Goal: Task Accomplishment & Management: Manage account settings

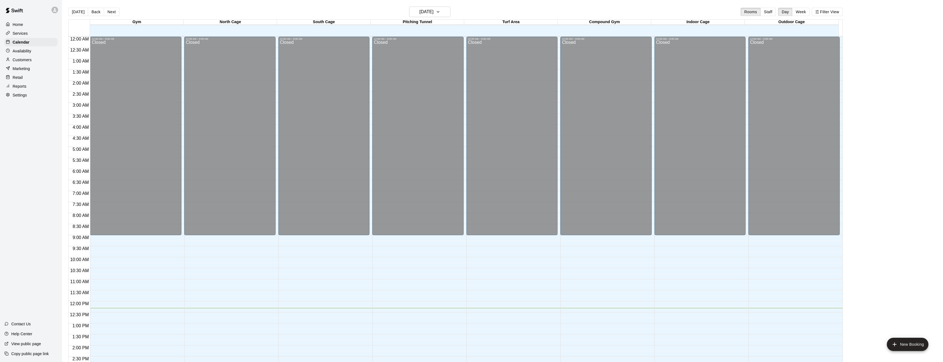
scroll to position [198, 0]
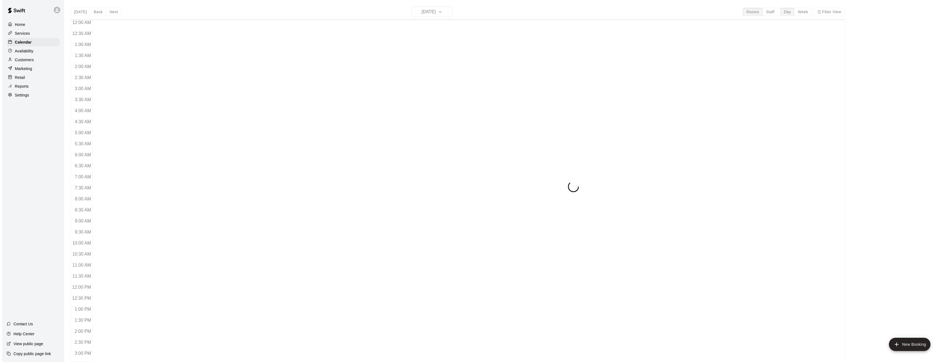
scroll to position [181, 0]
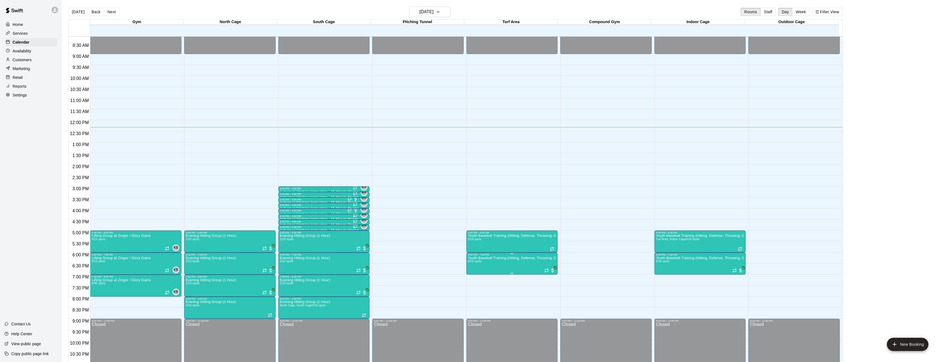
click at [472, 275] on img "edit" at bounding box center [473, 275] width 6 height 6
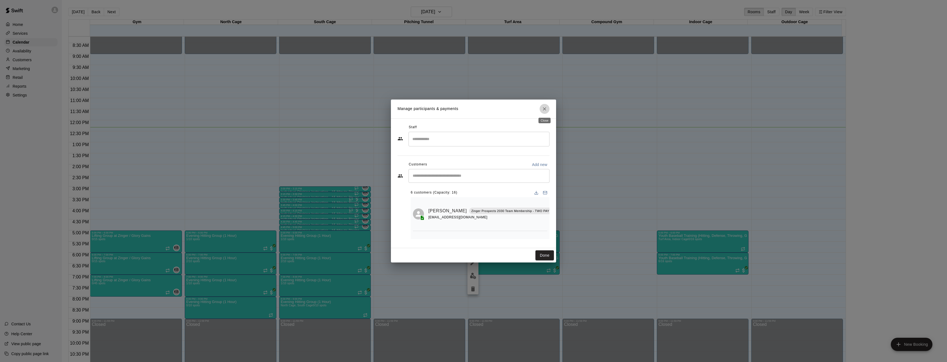
click at [545, 108] on icon "Close" at bounding box center [544, 108] width 3 height 3
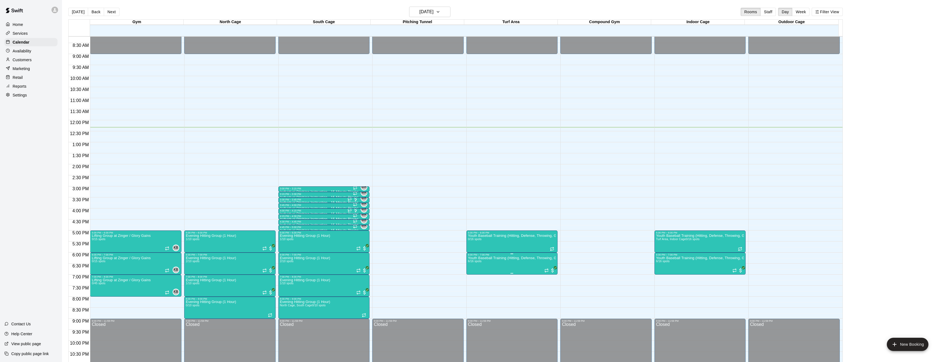
click at [472, 274] on img "edit" at bounding box center [473, 275] width 6 height 6
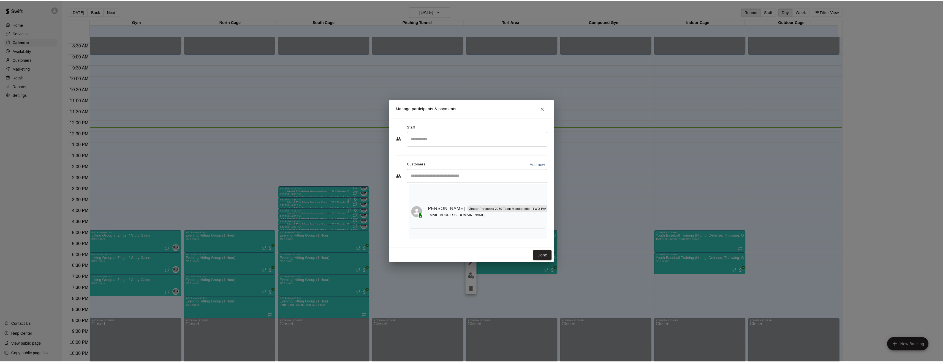
scroll to position [168, 0]
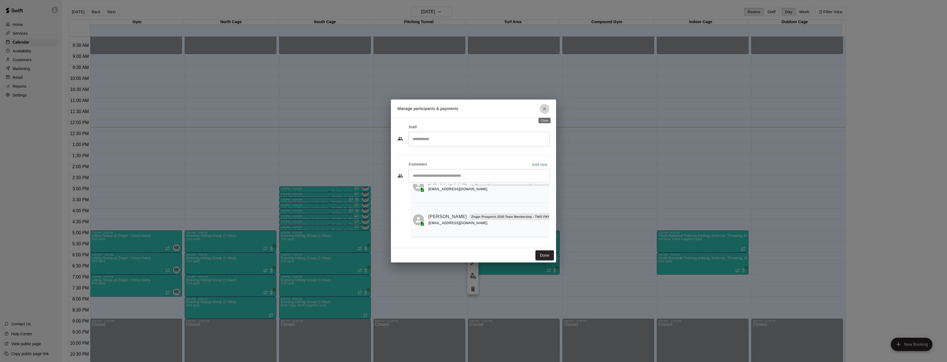
click at [546, 106] on icon "Close" at bounding box center [545, 109] width 6 height 6
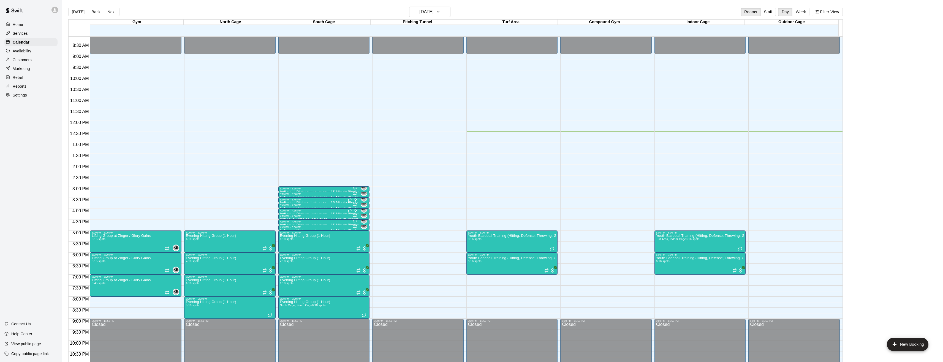
click at [21, 33] on p "Services" at bounding box center [20, 34] width 15 height 6
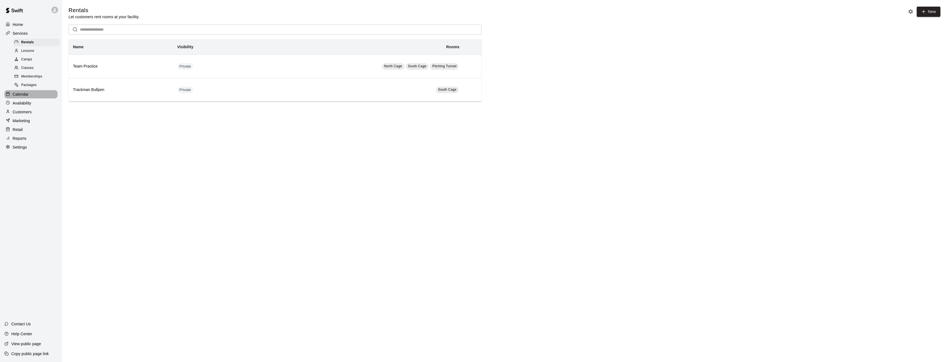
click at [21, 97] on p "Calendar" at bounding box center [21, 94] width 16 height 6
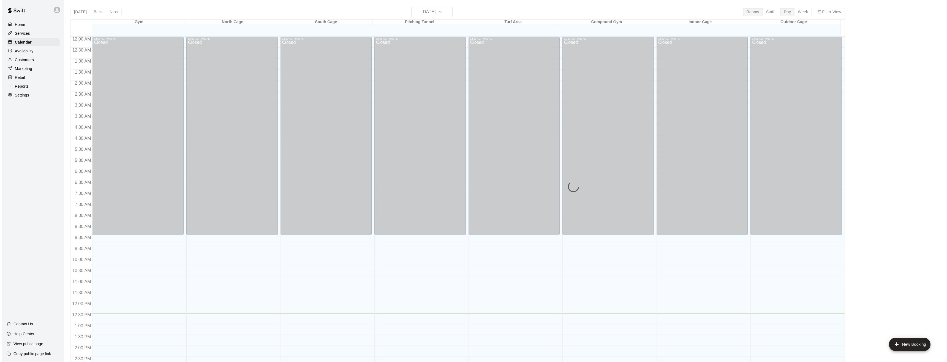
scroll to position [181, 0]
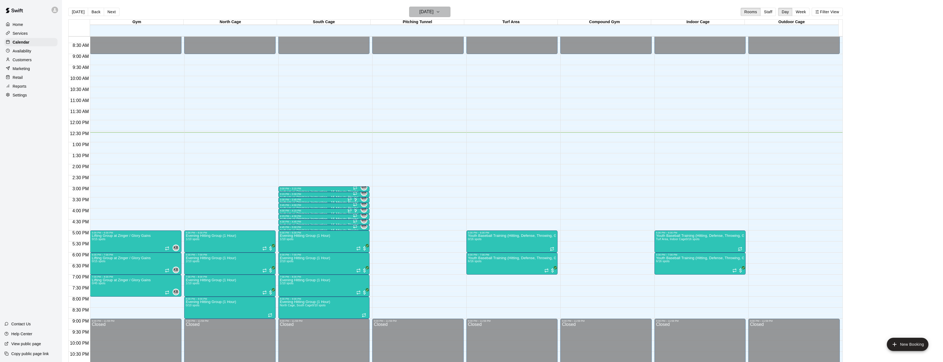
click at [440, 11] on icon "button" at bounding box center [438, 12] width 4 height 7
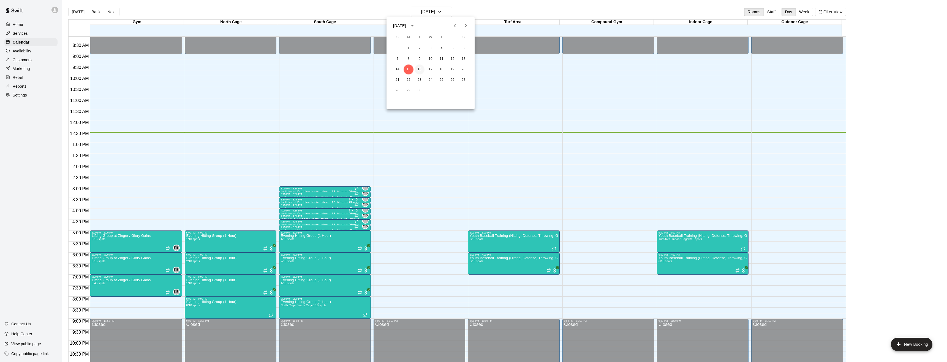
click at [419, 68] on button "16" at bounding box center [420, 69] width 10 height 10
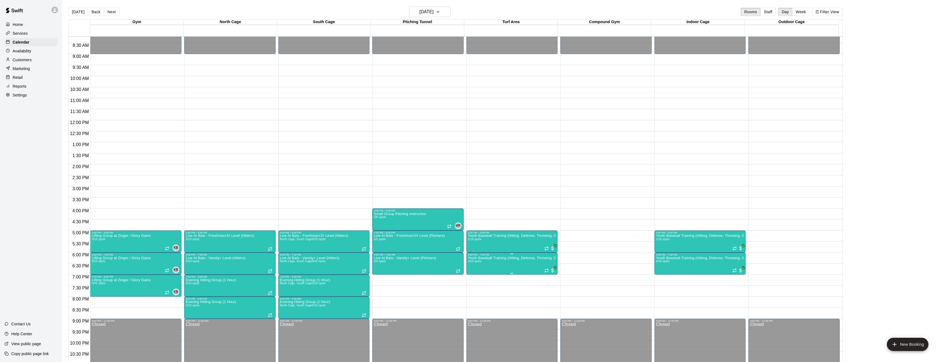
click at [471, 275] on img "edit" at bounding box center [473, 275] width 6 height 6
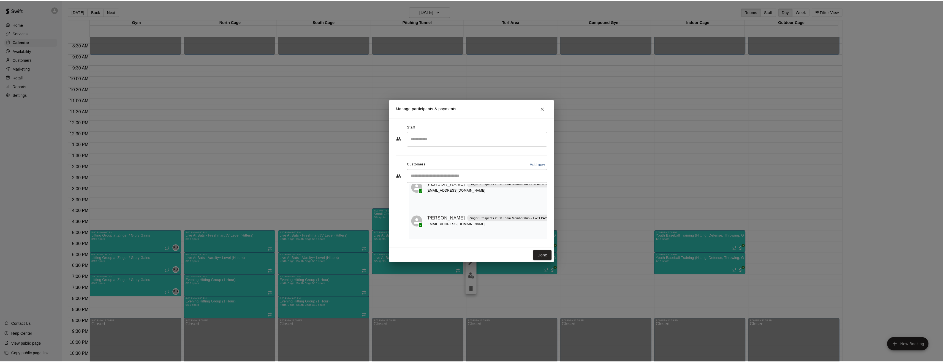
scroll to position [100, 0]
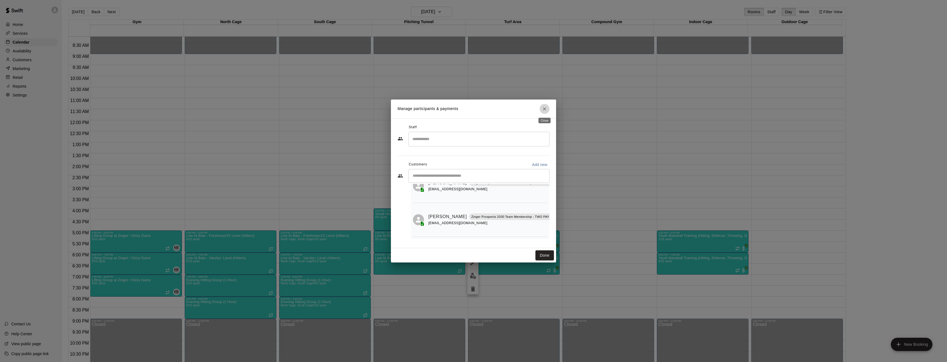
click at [546, 108] on icon "Close" at bounding box center [545, 109] width 6 height 6
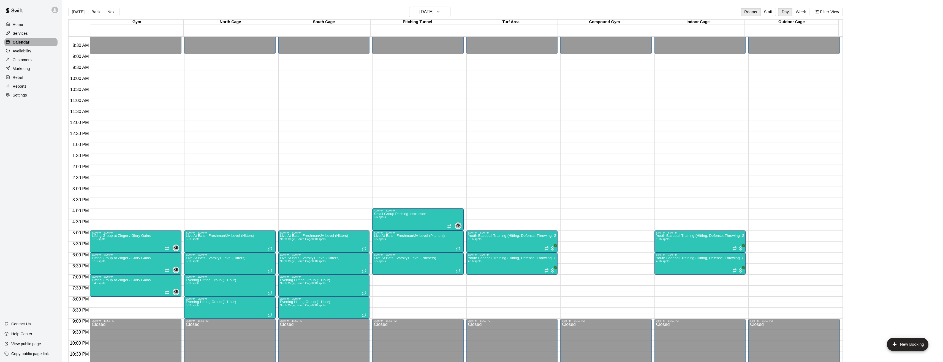
click at [16, 41] on p "Calendar" at bounding box center [21, 42] width 17 height 6
click at [433, 11] on h6 "Tuesday Sep 16" at bounding box center [426, 12] width 14 height 8
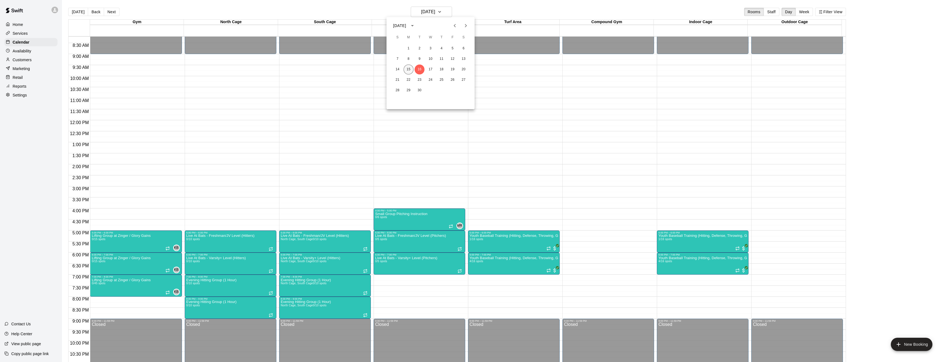
click at [409, 70] on button "15" at bounding box center [409, 69] width 10 height 10
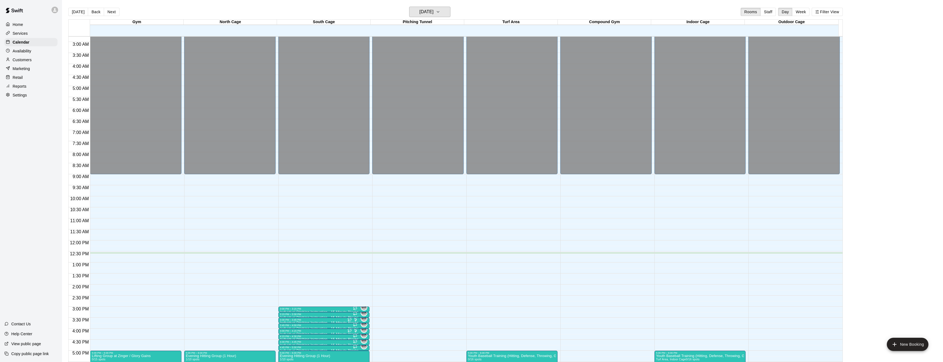
scroll to position [165, 0]
